Goal: Task Accomplishment & Management: Use online tool/utility

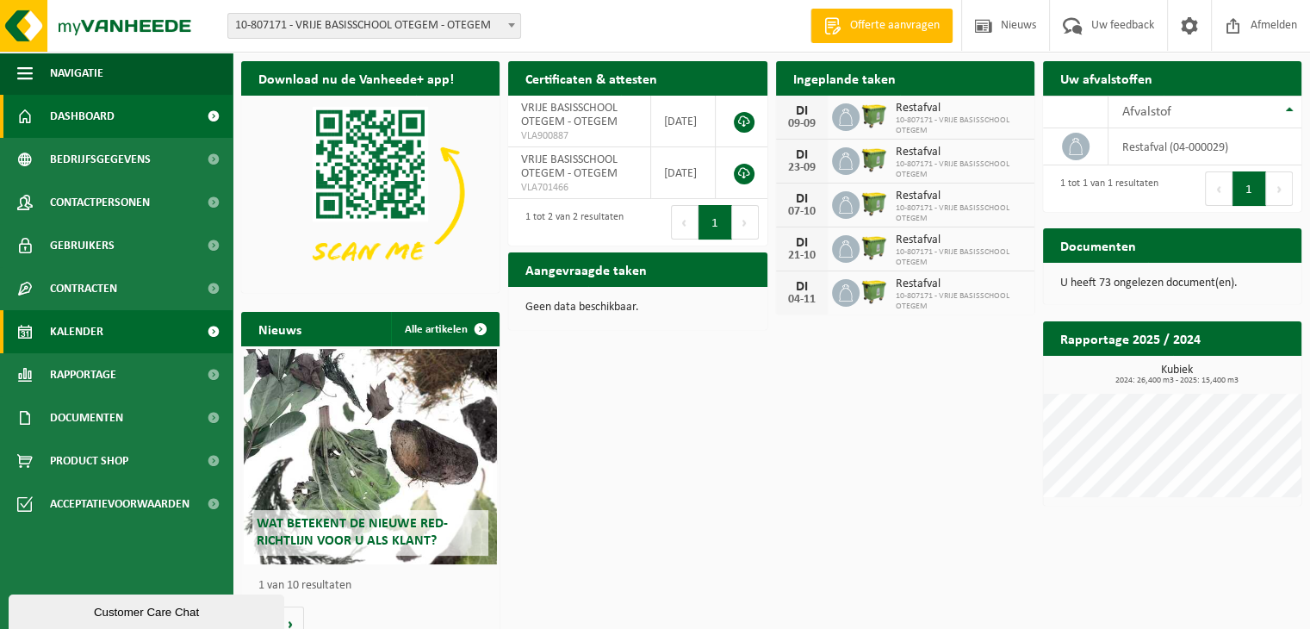
click at [133, 327] on link "Kalender" at bounding box center [116, 331] width 233 height 43
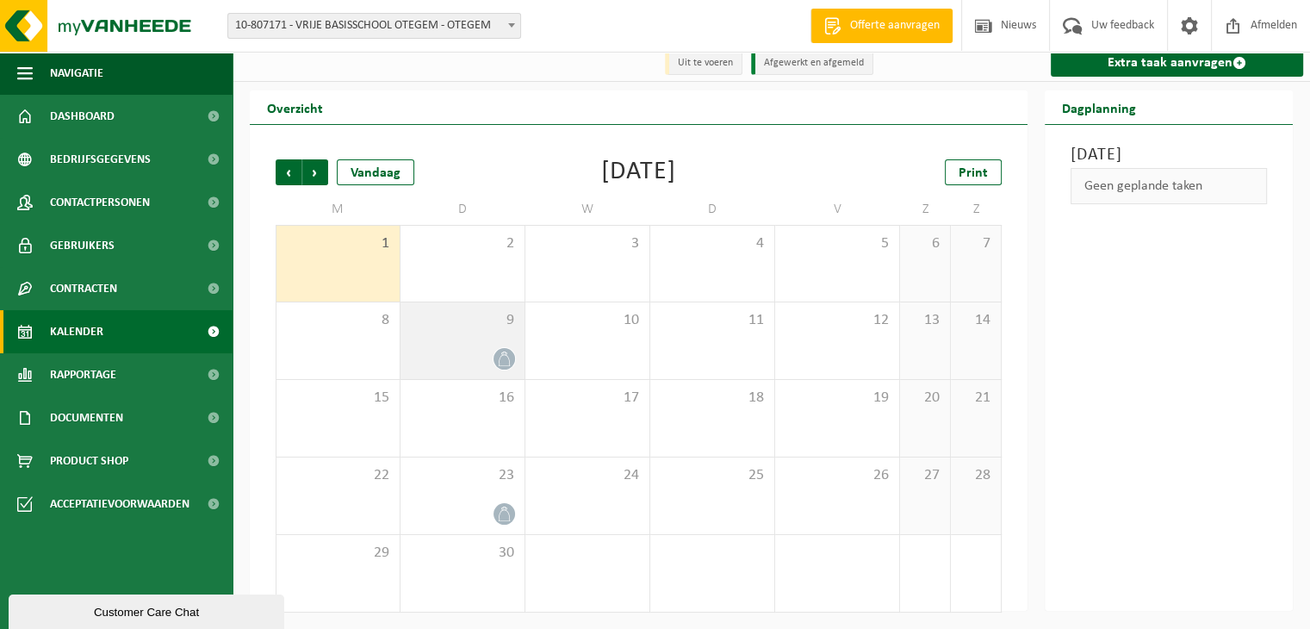
scroll to position [10, 0]
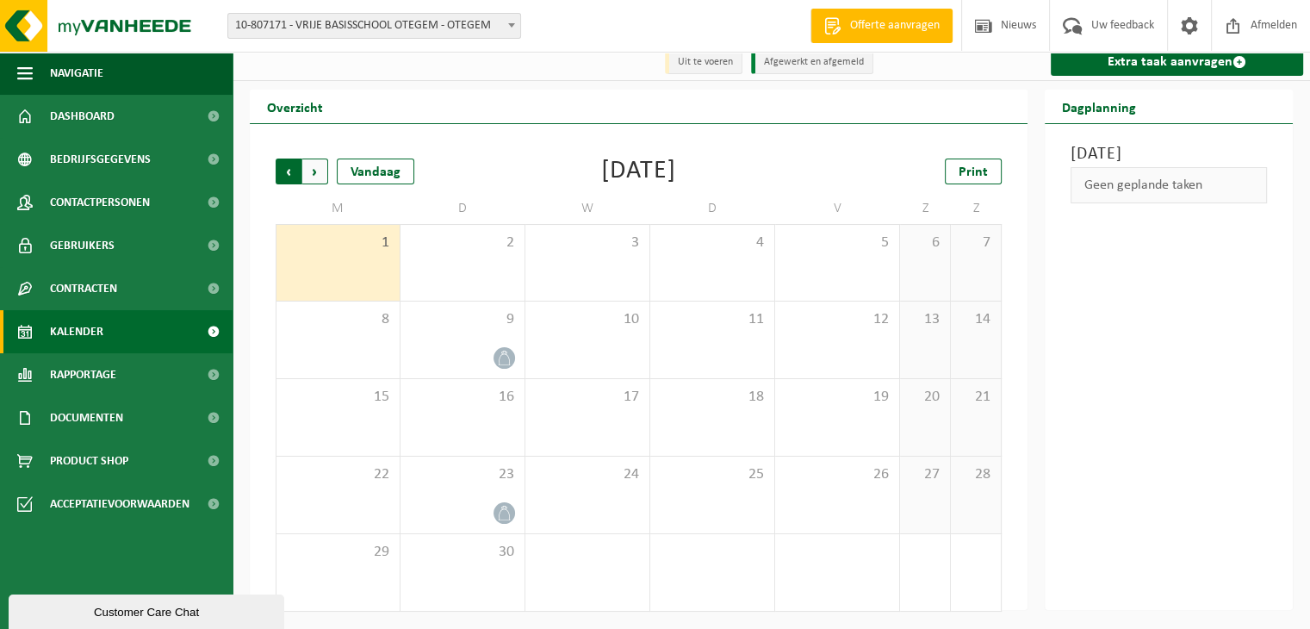
click at [315, 173] on span "Volgende" at bounding box center [315, 172] width 26 height 26
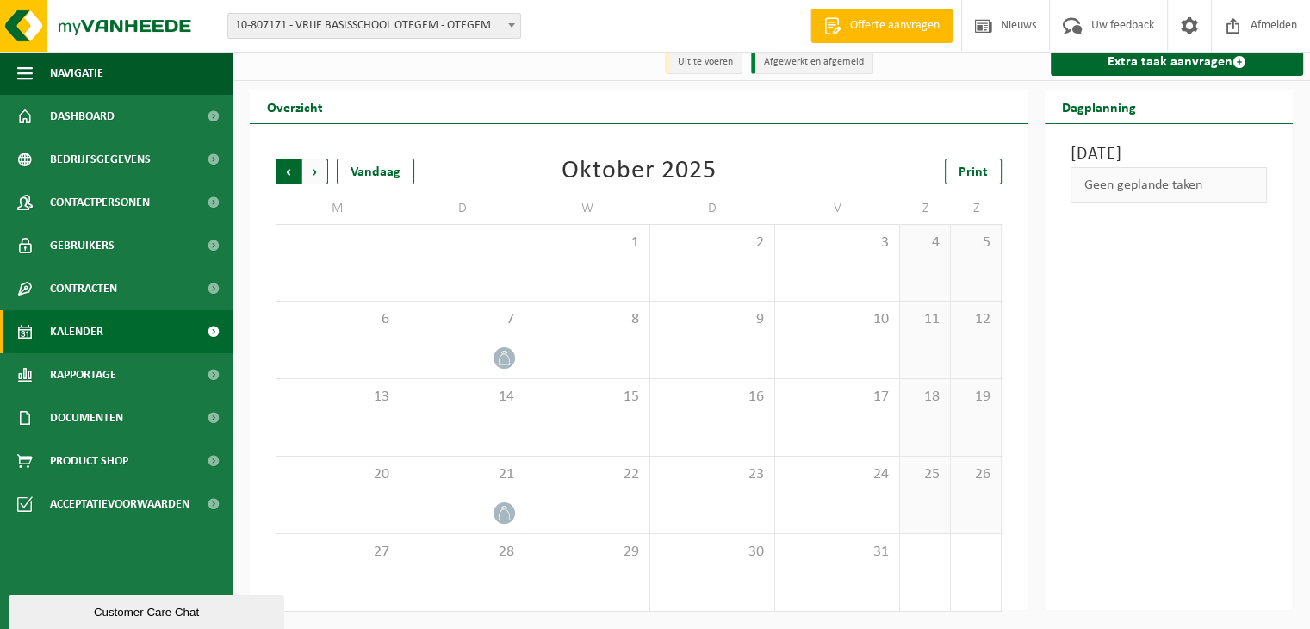
click at [308, 165] on span "Volgende" at bounding box center [315, 172] width 26 height 26
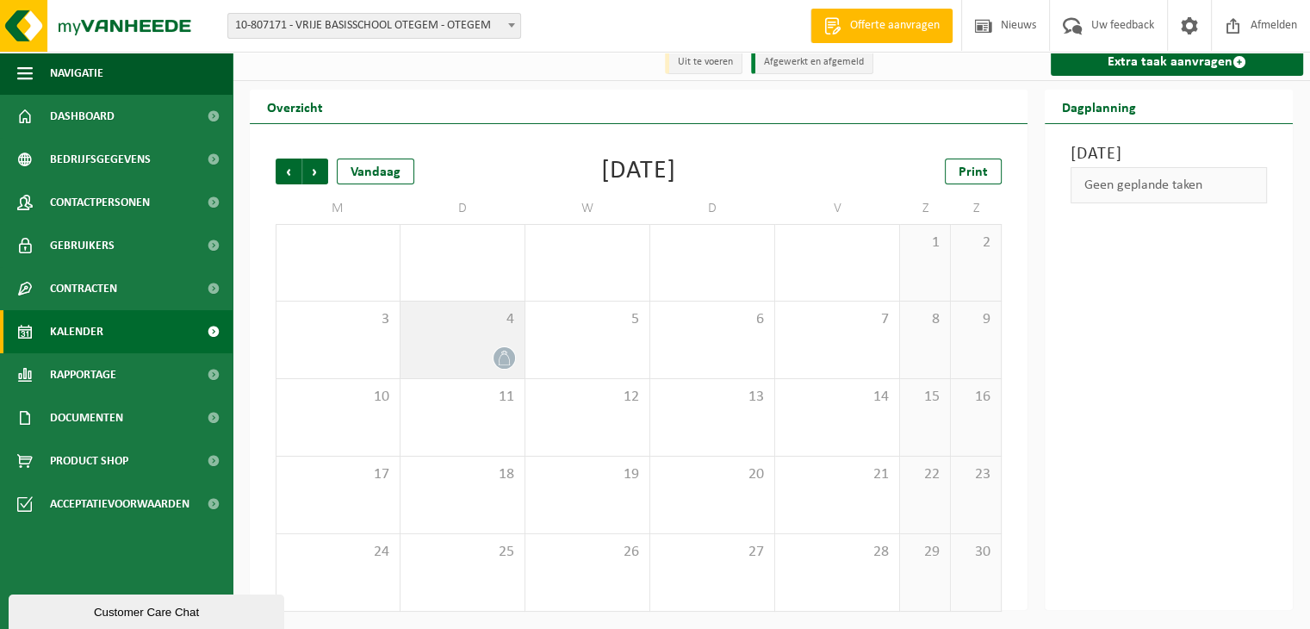
click at [466, 343] on div "4" at bounding box center [463, 340] width 124 height 77
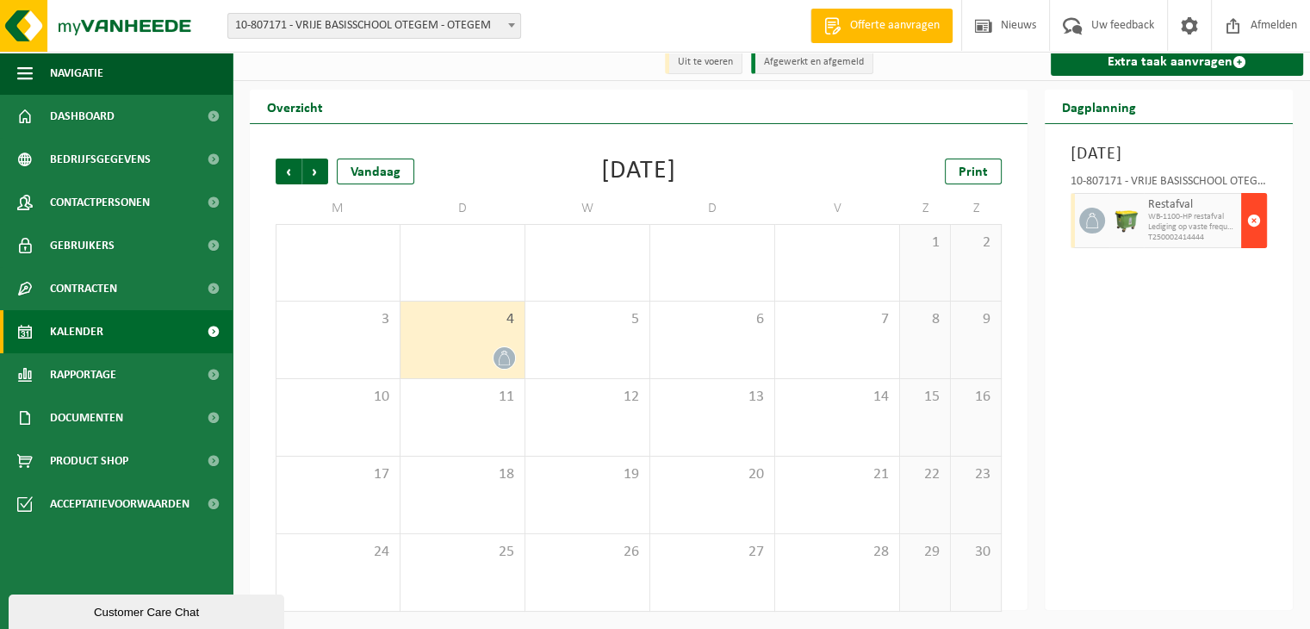
click at [1254, 238] on span "button" at bounding box center [1255, 220] width 14 height 34
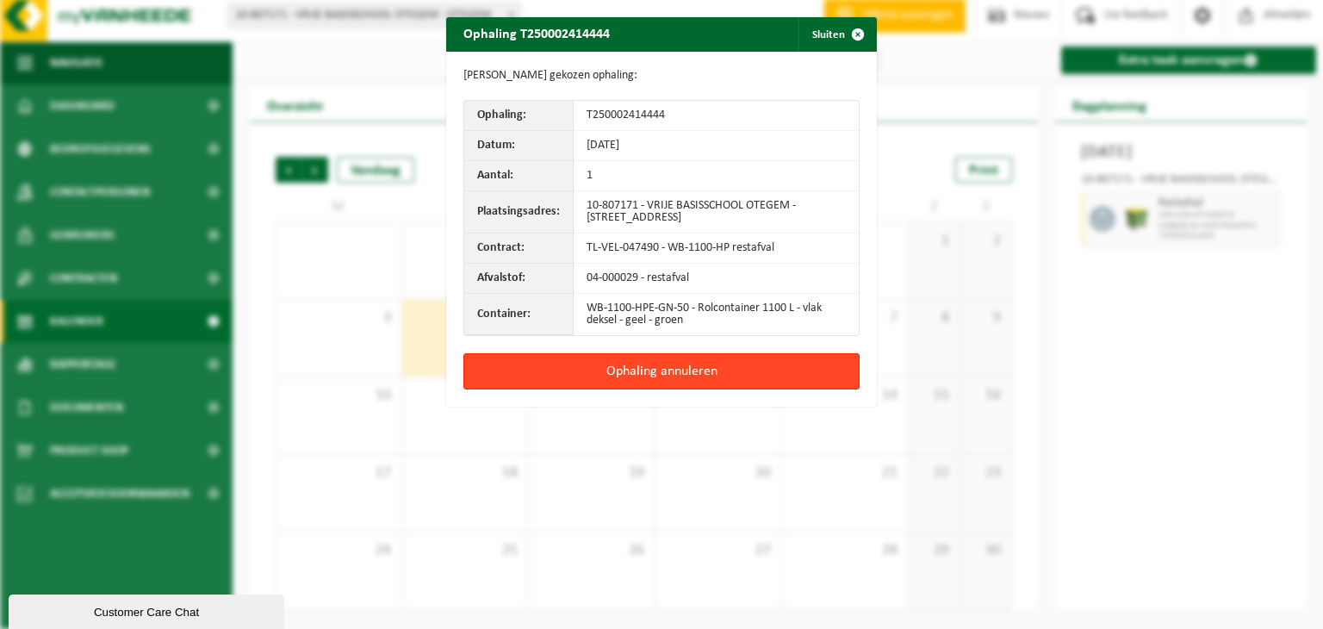
click at [613, 367] on button "Ophaling annuleren" at bounding box center [662, 371] width 396 height 36
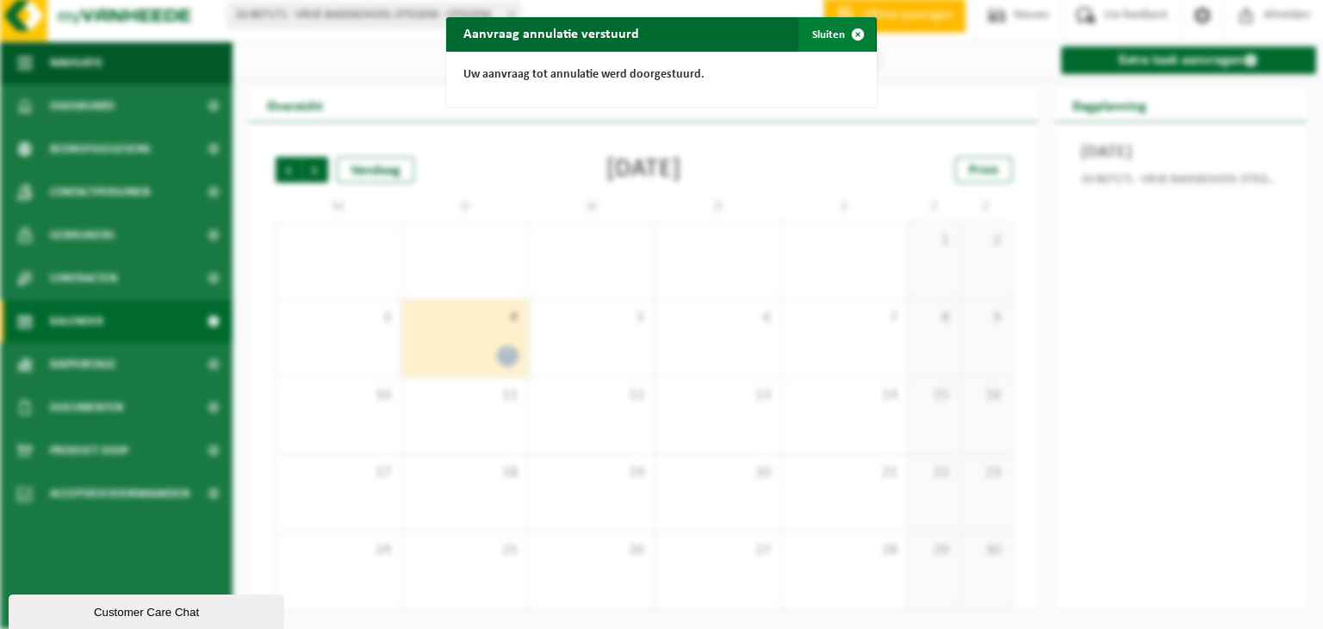
click at [847, 34] on span "button" at bounding box center [858, 34] width 34 height 34
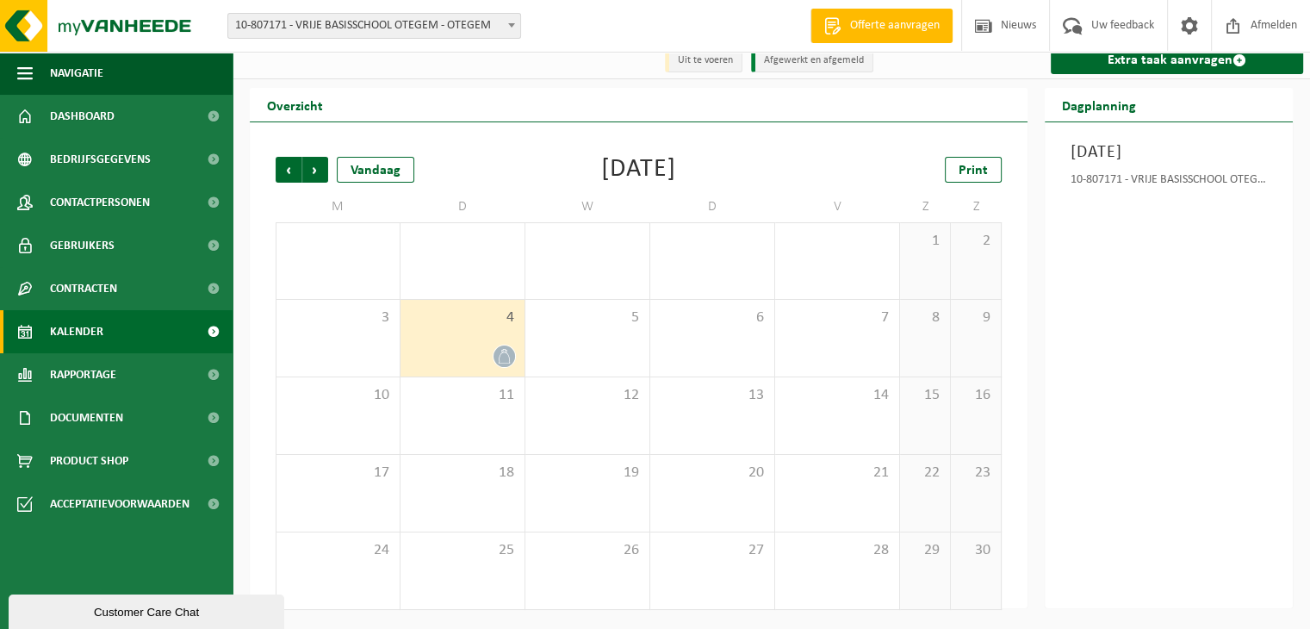
scroll to position [0, 0]
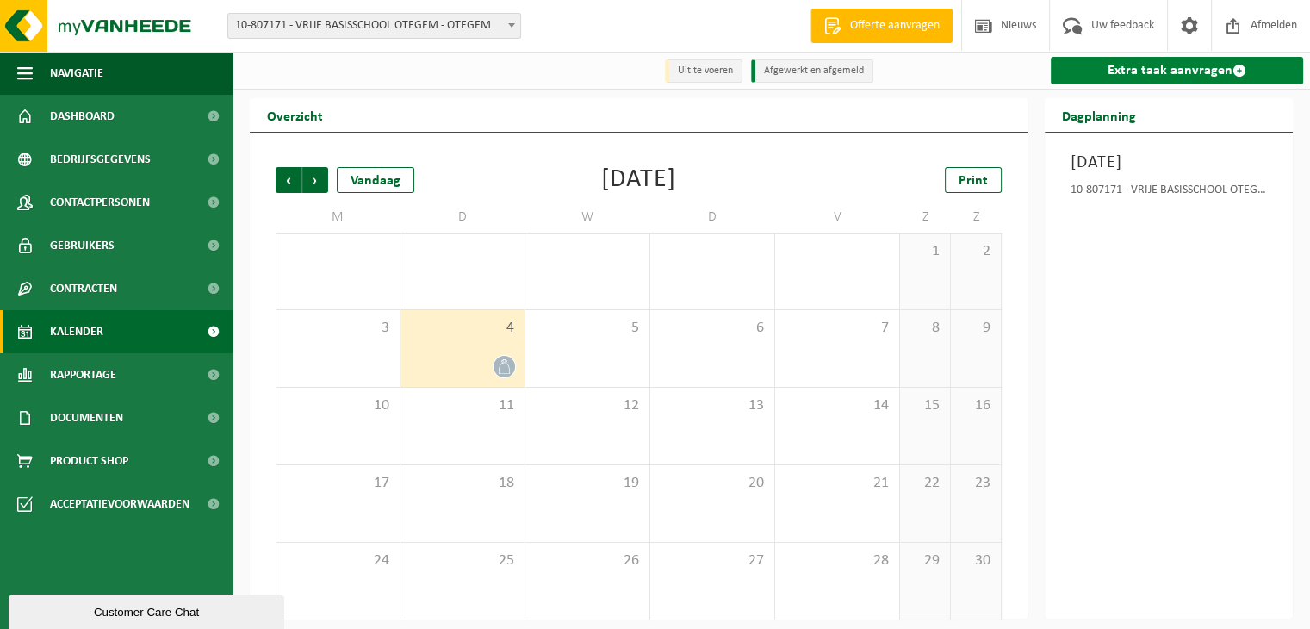
click at [1144, 69] on link "Extra taak aanvragen" at bounding box center [1177, 71] width 252 height 28
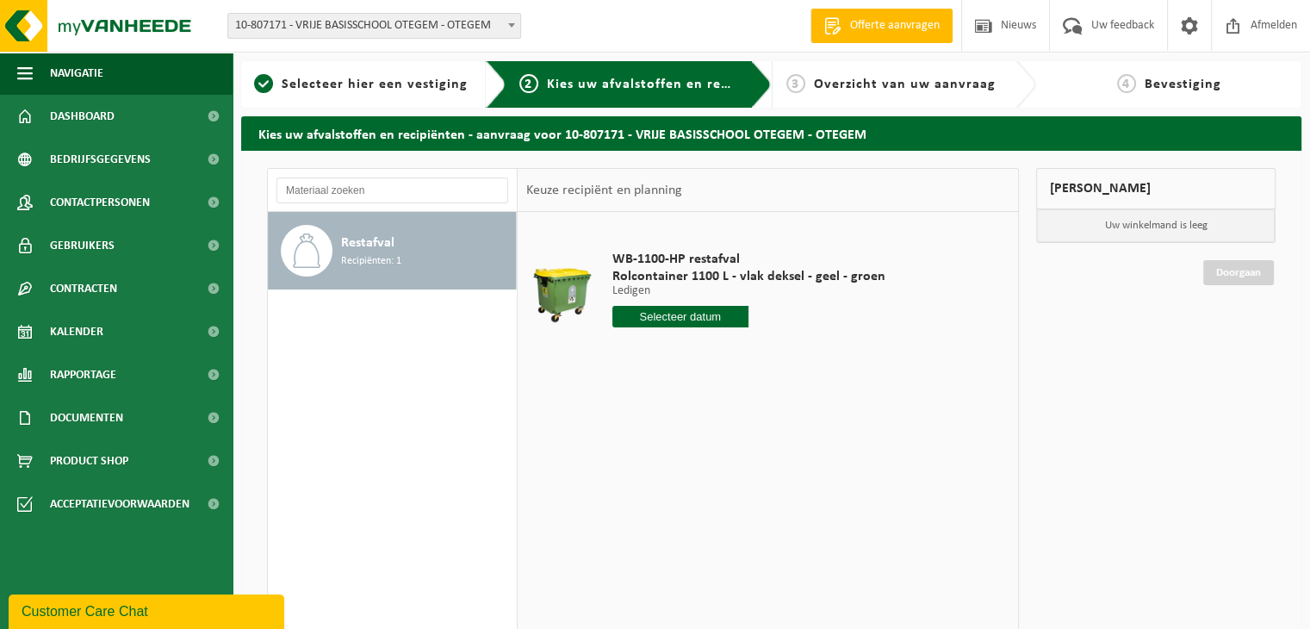
click at [649, 310] on input "text" at bounding box center [681, 317] width 137 height 22
click at [740, 355] on icon "2025" at bounding box center [753, 356] width 27 height 12
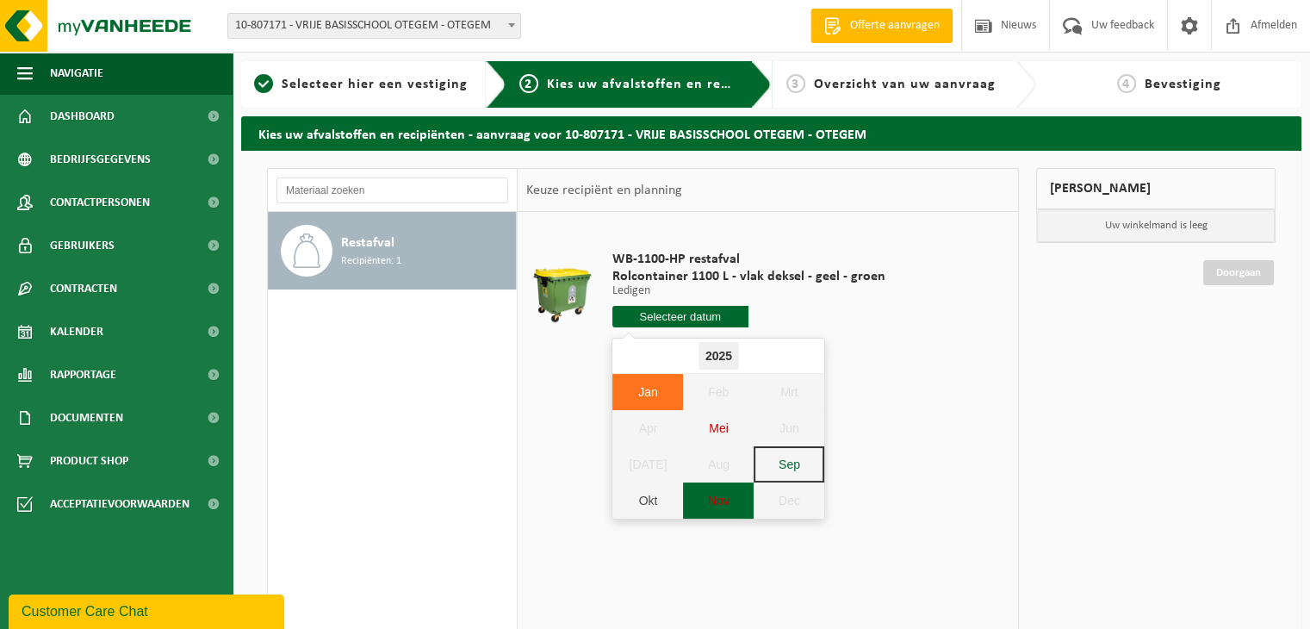
click at [706, 499] on div "Nov" at bounding box center [718, 500] width 71 height 36
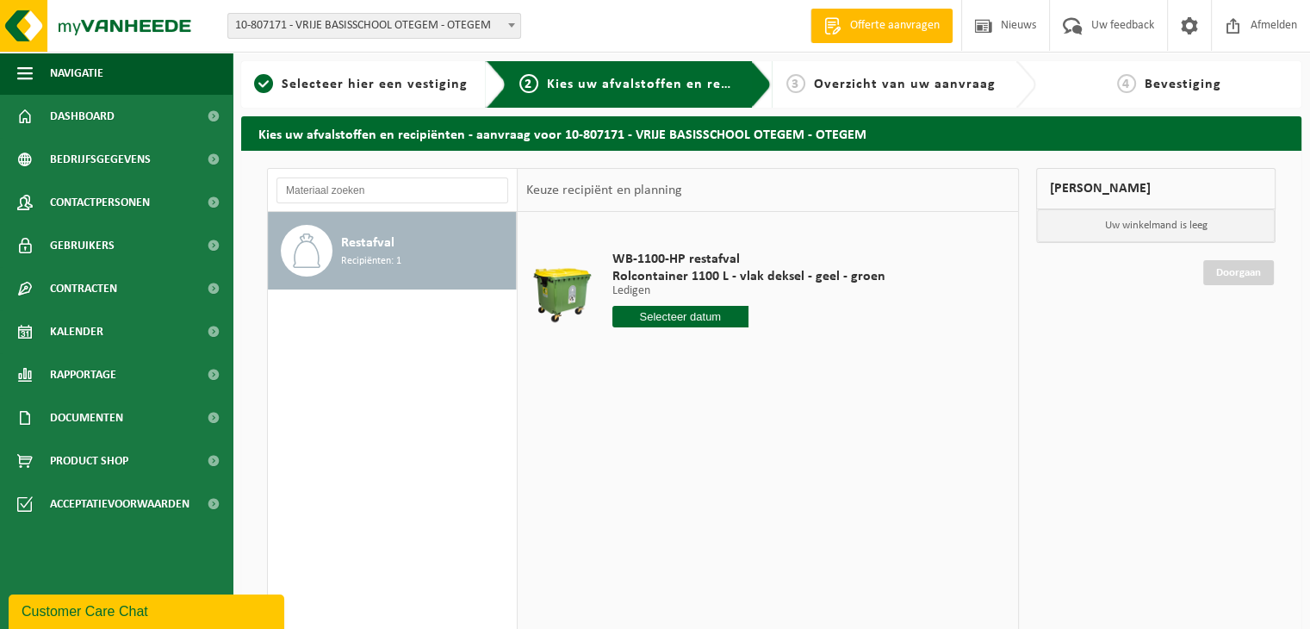
click at [952, 323] on td "WB-1100-HP restafval Rolcontainer 1100 L - vlak deksel - geel - groen Ledigen L…" at bounding box center [805, 294] width 411 height 146
